Goal: Transaction & Acquisition: Book appointment/travel/reservation

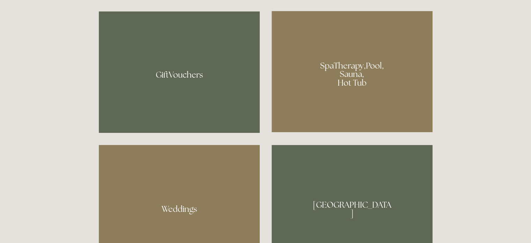
scroll to position [528, 0]
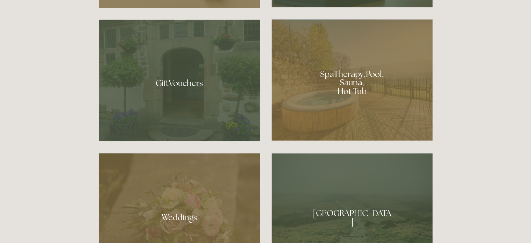
click at [348, 93] on div at bounding box center [352, 79] width 161 height 121
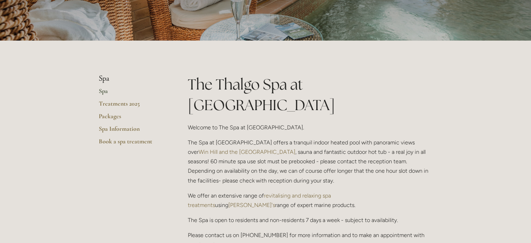
scroll to position [108, 0]
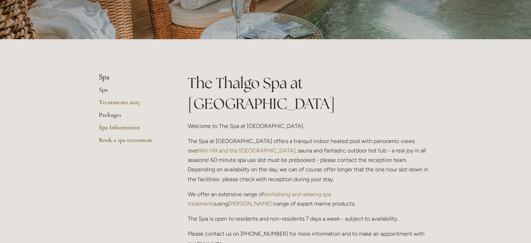
click at [109, 115] on link "Packages" at bounding box center [132, 117] width 67 height 13
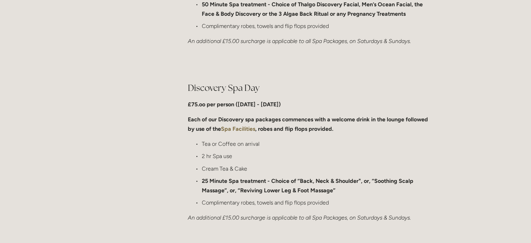
scroll to position [486, 0]
click at [298, 115] on p "Each of our Discovery spa packages commences with a welcome drink in the lounge…" at bounding box center [310, 124] width 245 height 19
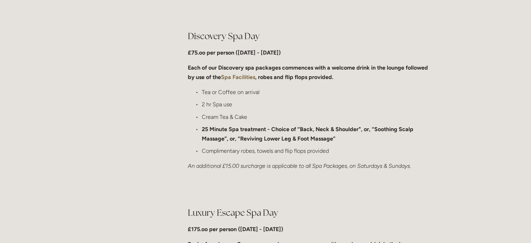
scroll to position [535, 0]
